Goal: Task Accomplishment & Management: Complete application form

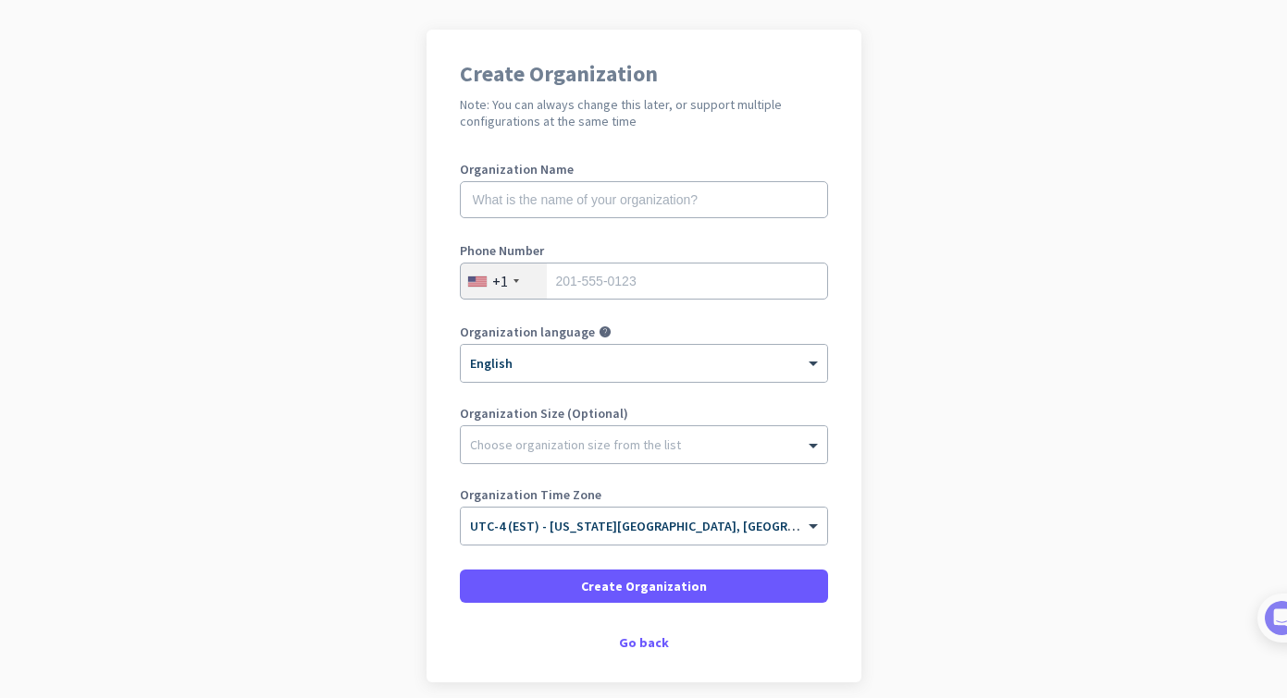
scroll to position [150, 0]
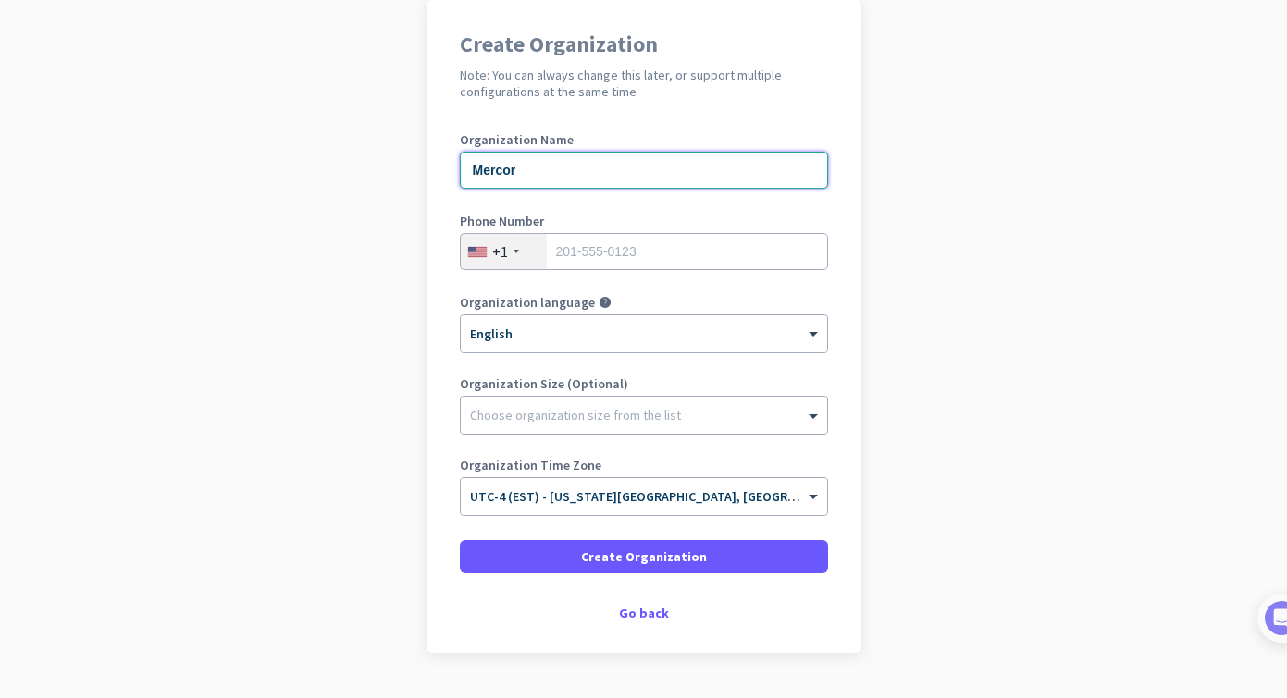
type input "Mercor"
type input "5104550733"
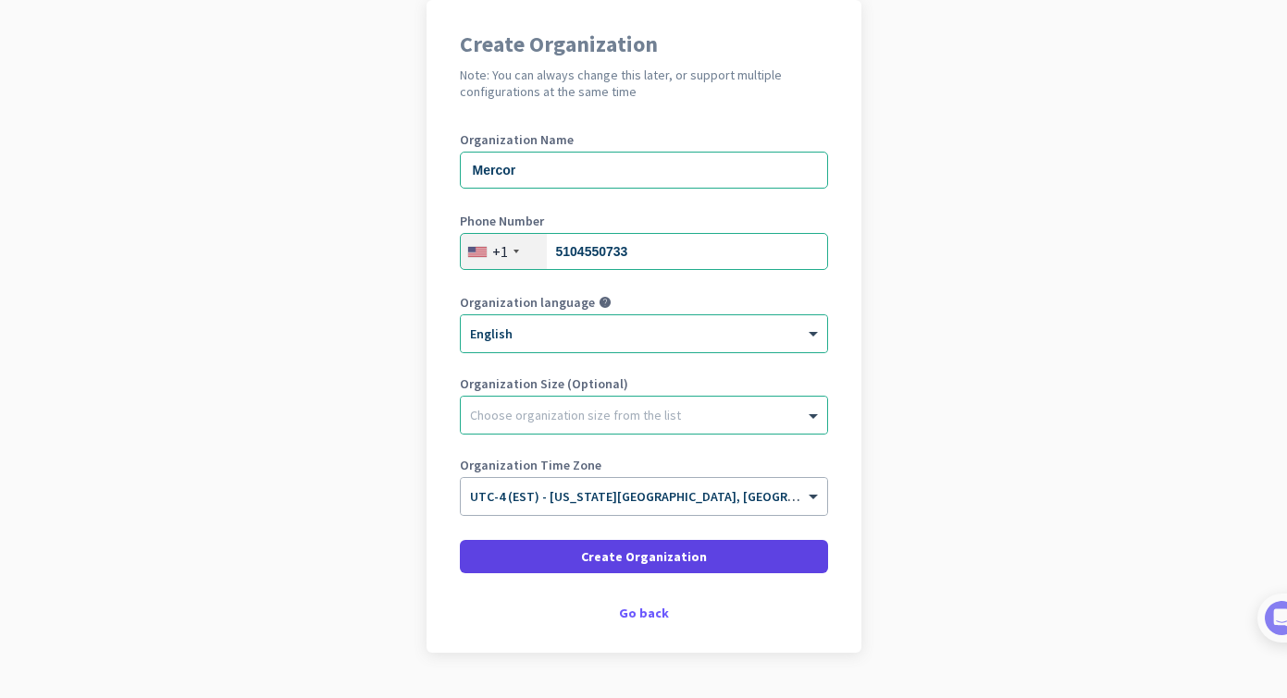
click at [662, 550] on span "Create Organization" at bounding box center [644, 557] width 126 height 19
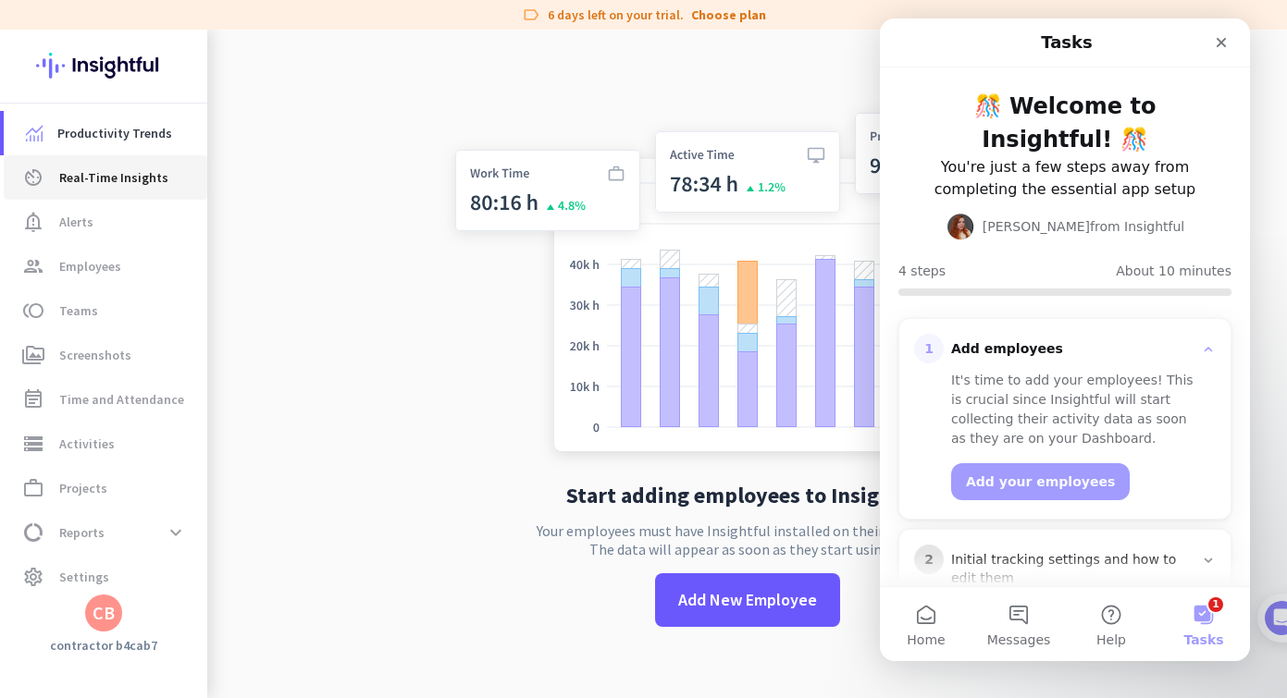
click at [128, 180] on span "Real-Time Insights" at bounding box center [113, 178] width 109 height 22
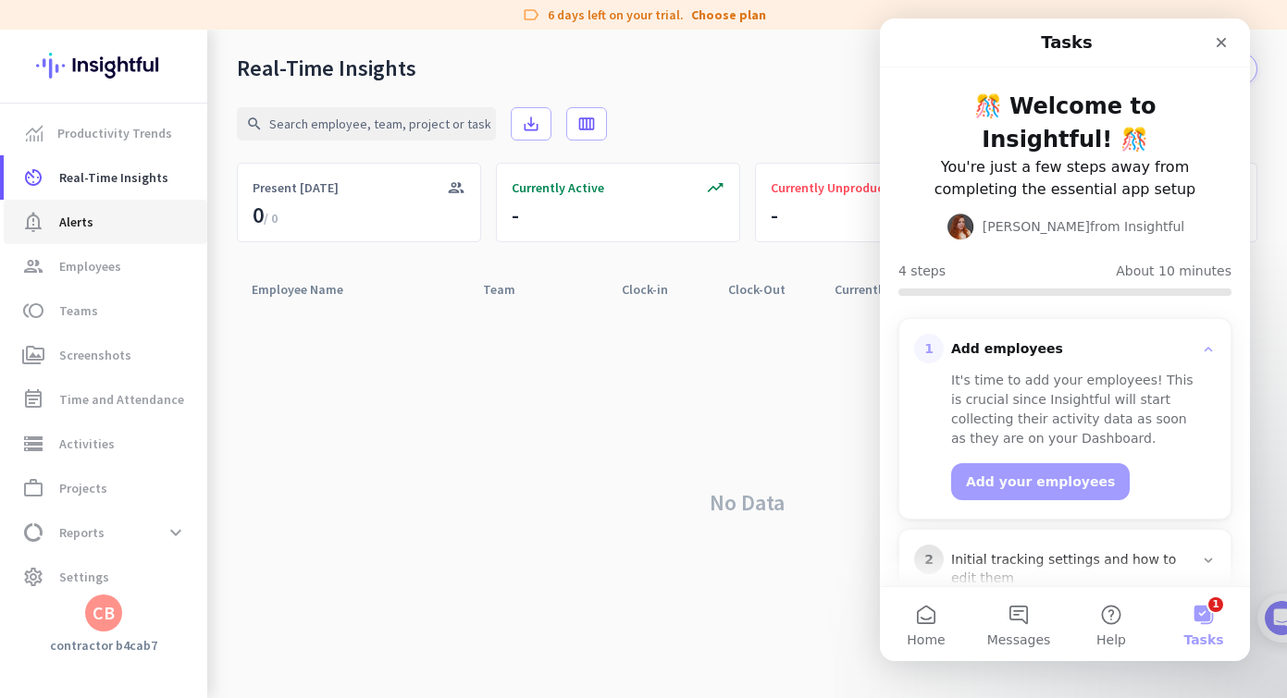
click at [108, 206] on link "notification_important Alerts" at bounding box center [106, 222] width 204 height 44
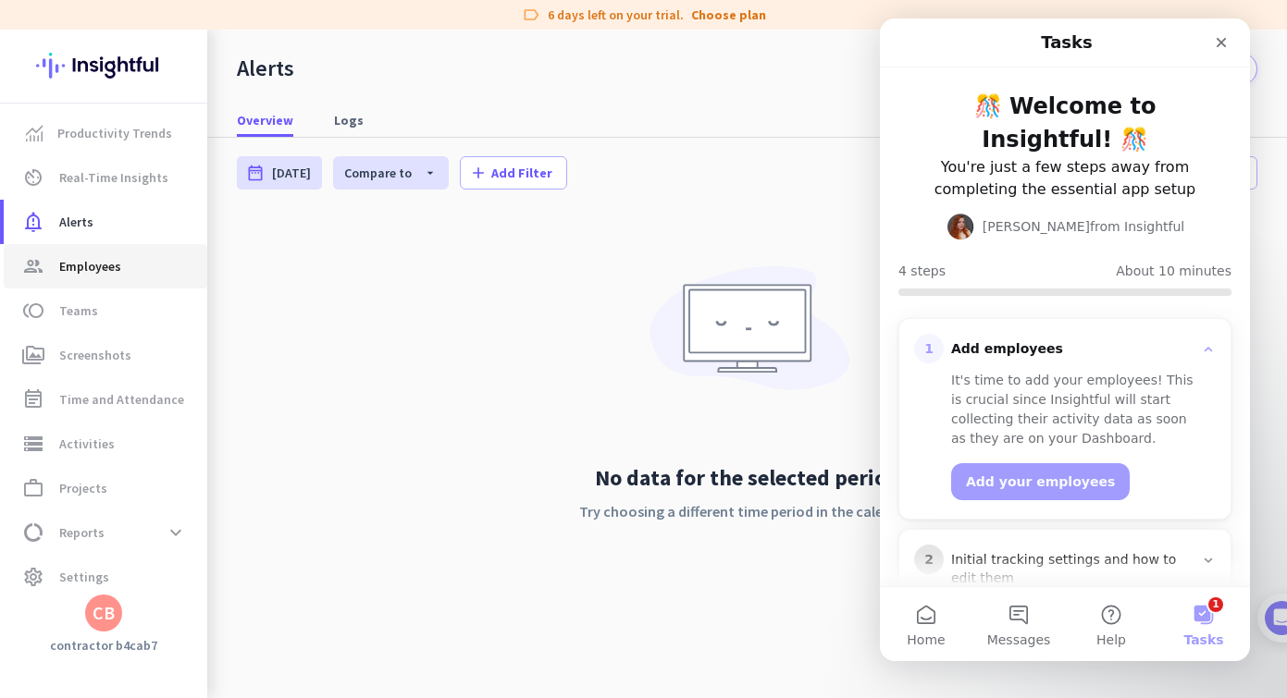
click at [98, 264] on span "Employees" at bounding box center [90, 266] width 62 height 22
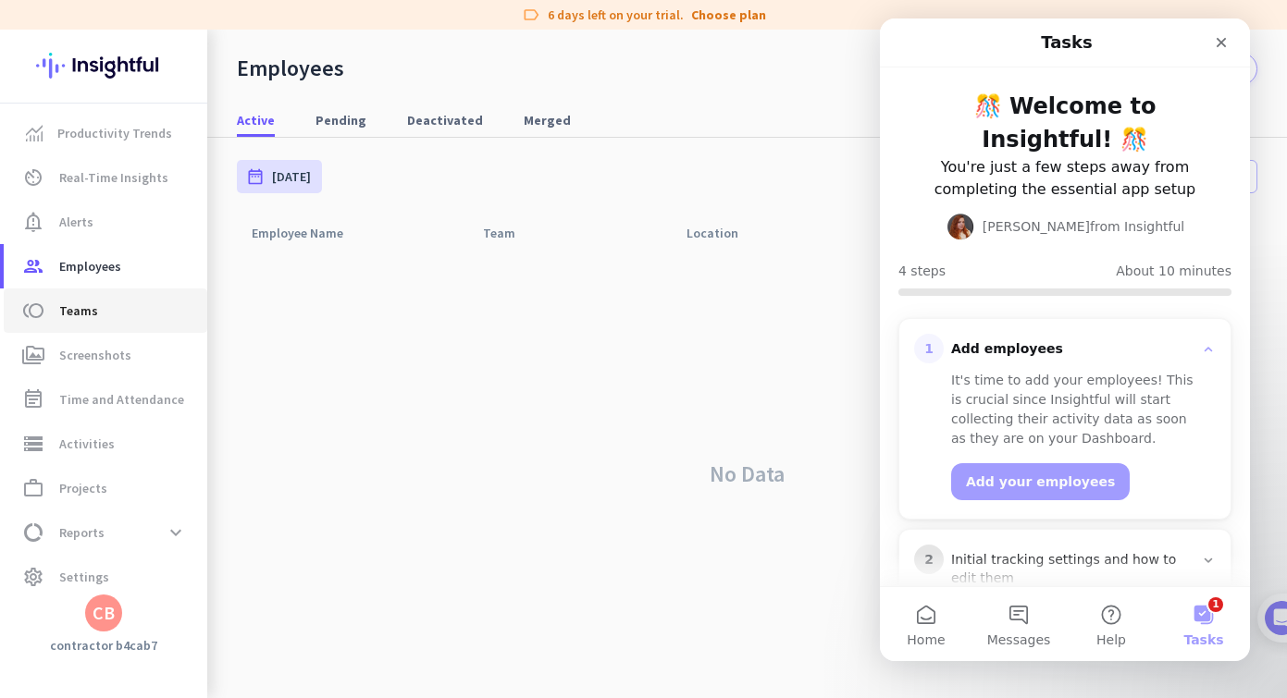
click at [98, 294] on link "toll Teams" at bounding box center [106, 311] width 204 height 44
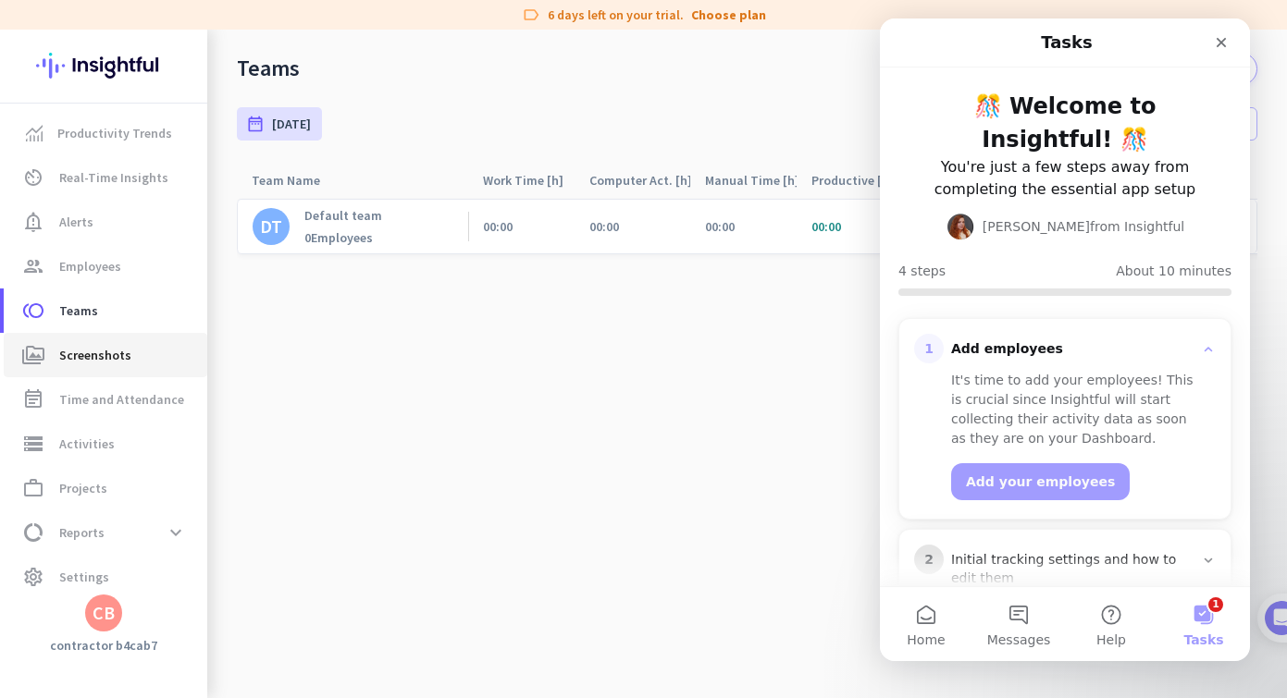
click at [97, 343] on link "perm_media Screenshots" at bounding box center [106, 355] width 204 height 44
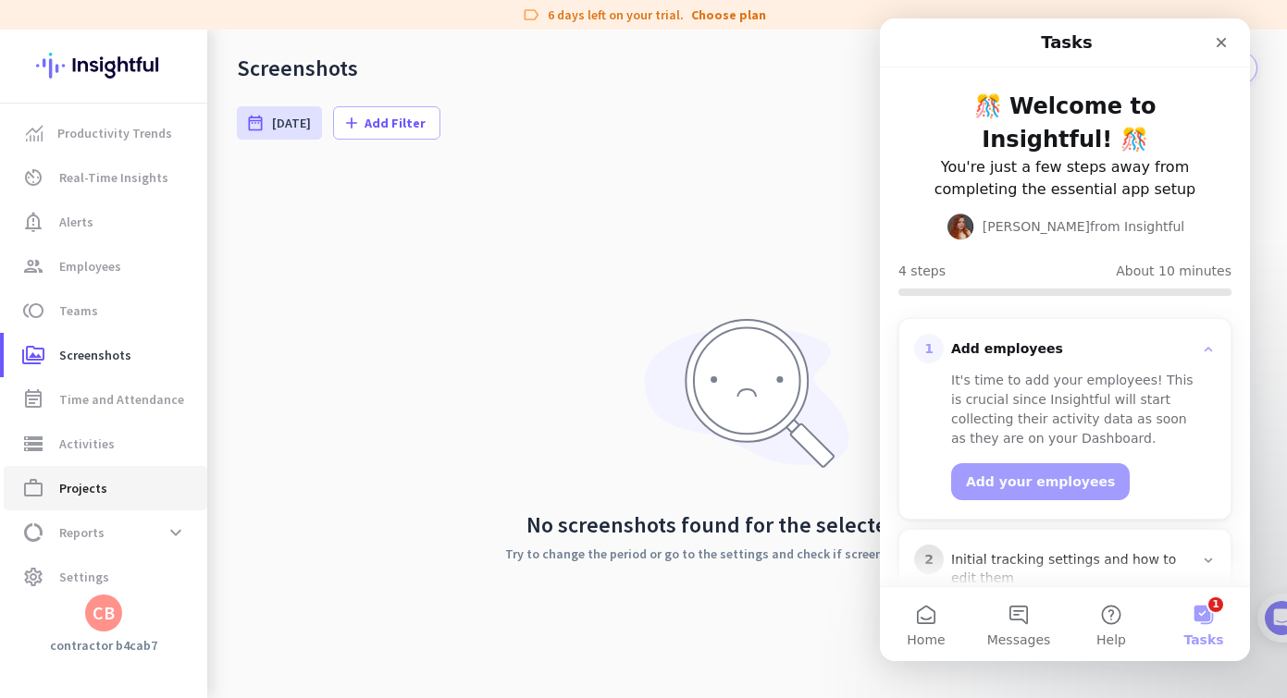
click at [69, 497] on span "Projects" at bounding box center [83, 488] width 48 height 22
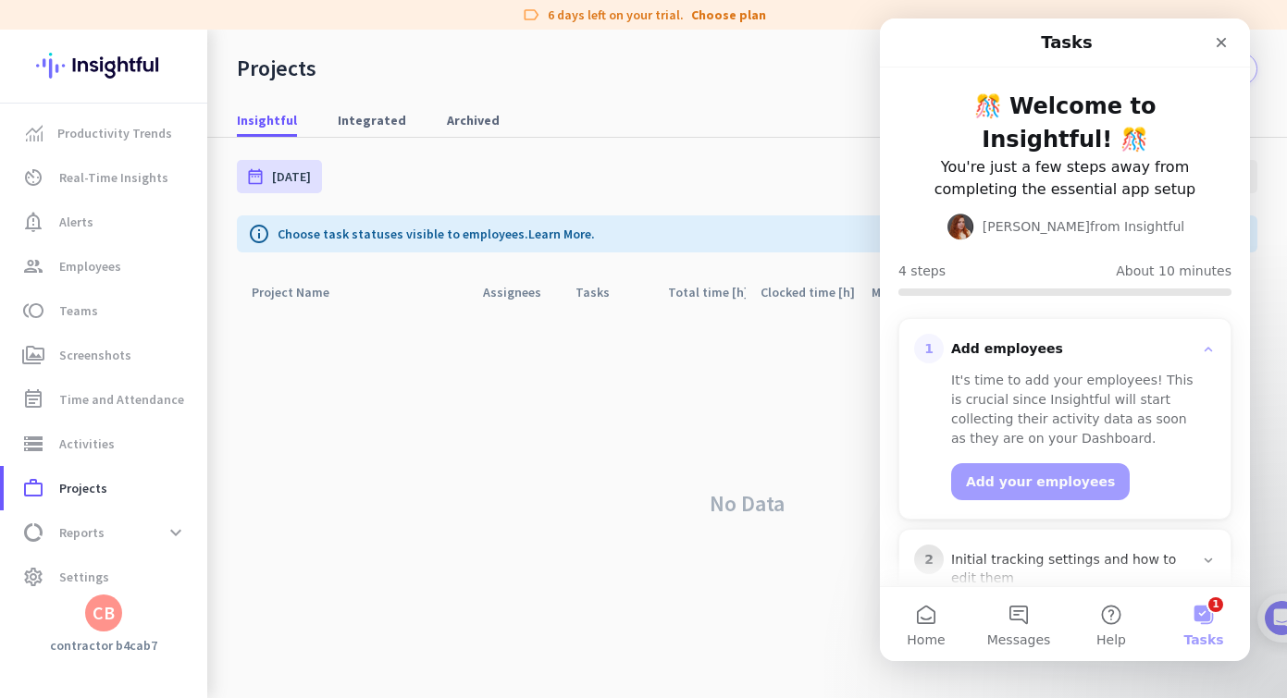
click at [474, 313] on div "No Data" at bounding box center [747, 504] width 1020 height 389
click at [1212, 44] on div "Close" at bounding box center [1221, 42] width 33 height 33
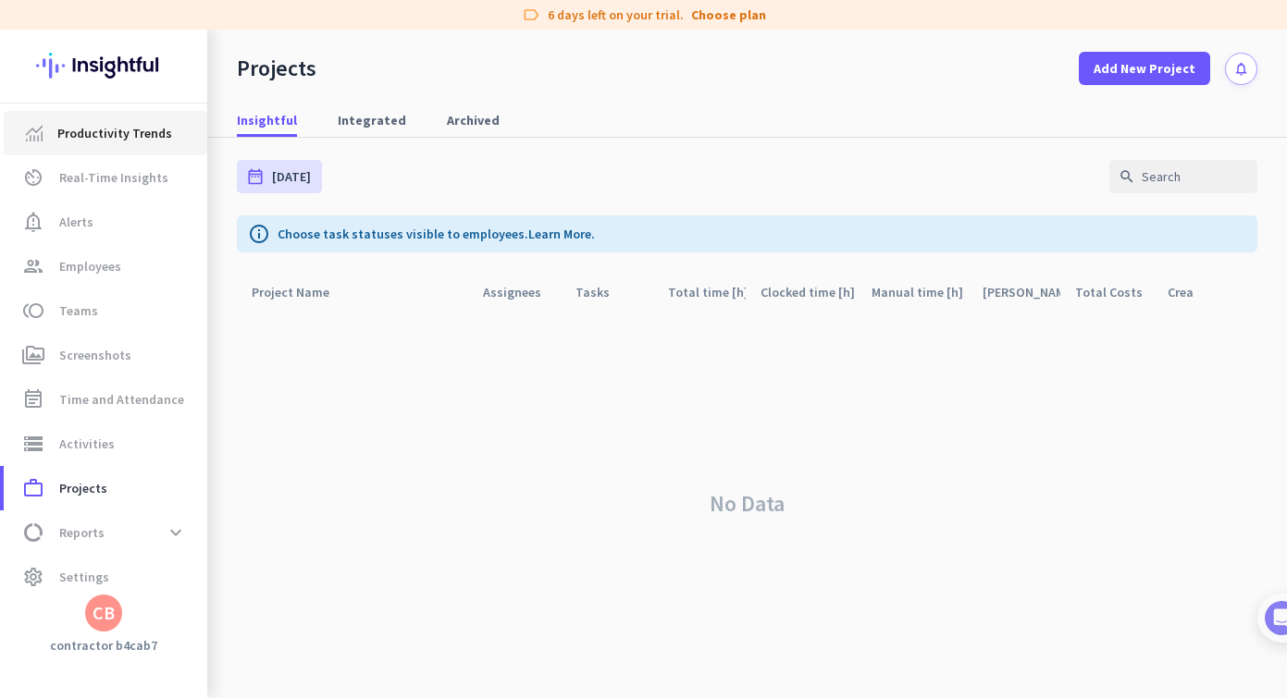
click at [115, 127] on span "Productivity Trends" at bounding box center [114, 133] width 115 height 22
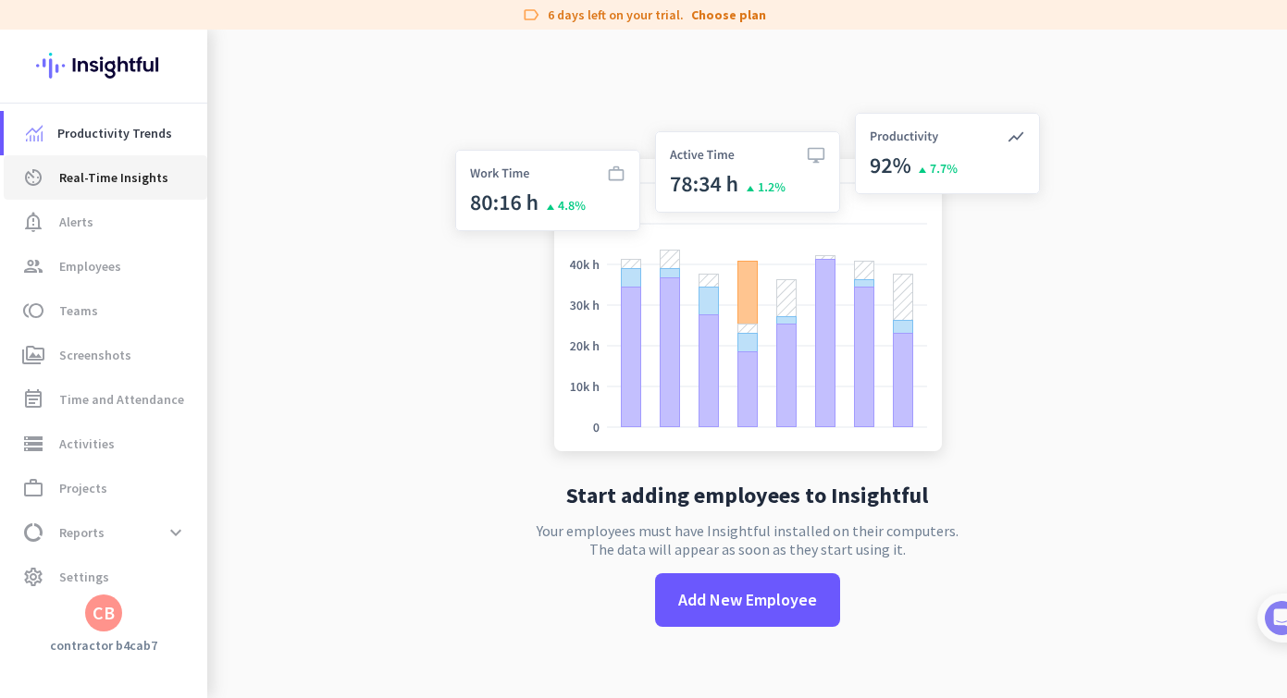
click at [126, 179] on span "Real-Time Insights" at bounding box center [113, 178] width 109 height 22
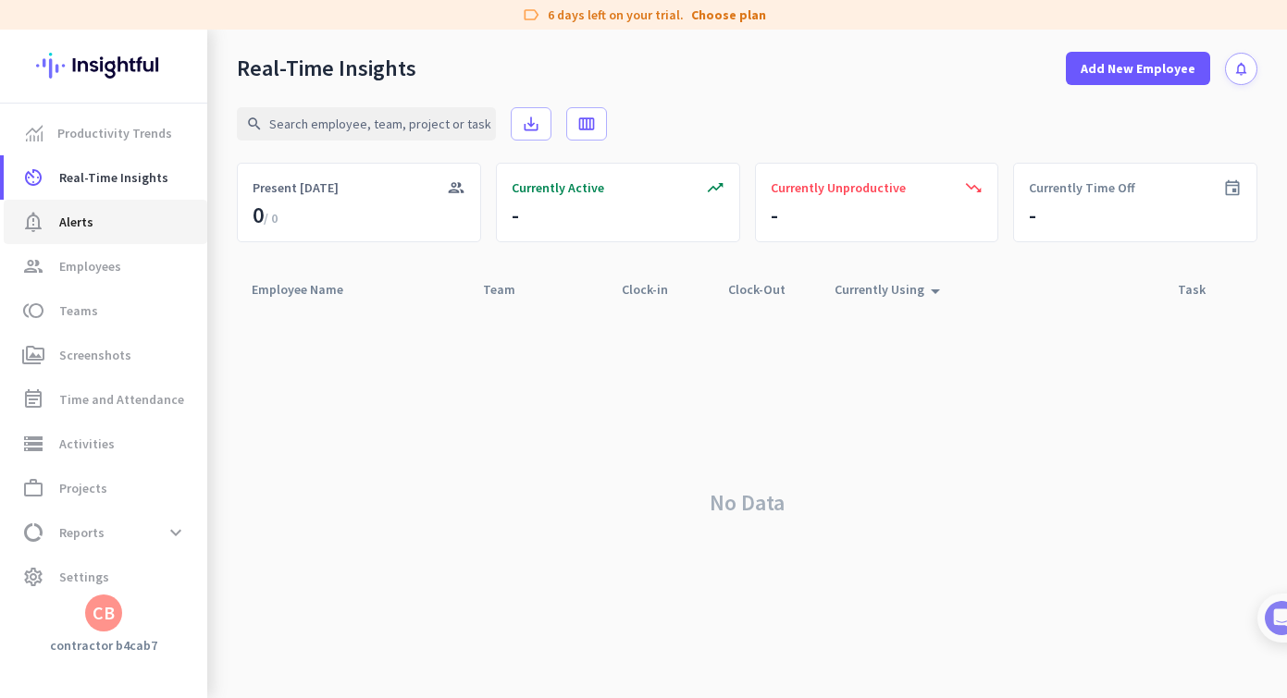
click at [122, 233] on link "notification_important Alerts" at bounding box center [106, 222] width 204 height 44
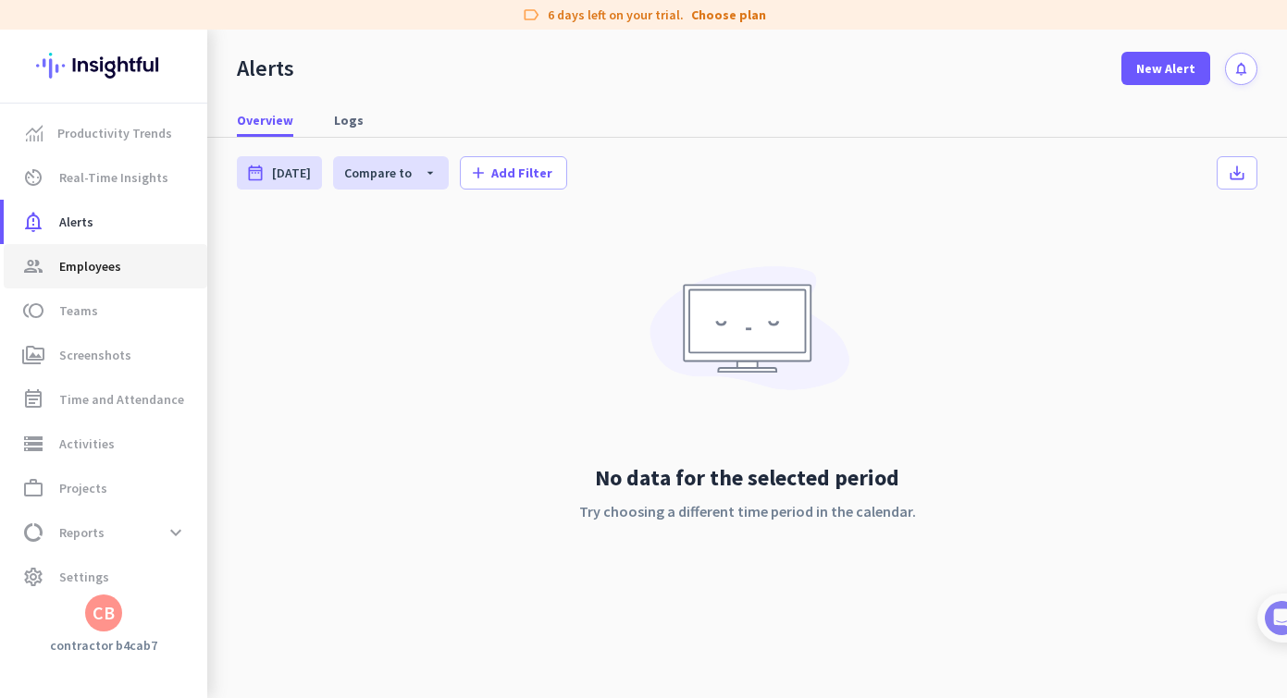
click at [122, 281] on link "group Employees" at bounding box center [106, 266] width 204 height 44
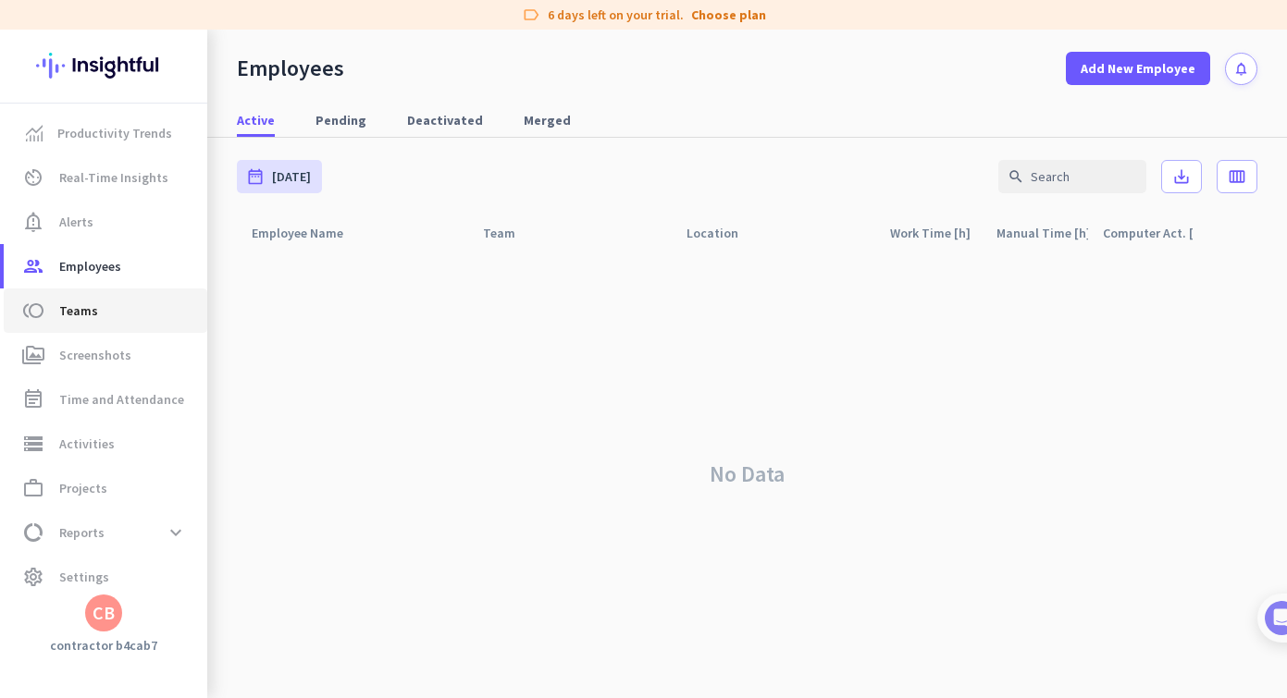
click at [118, 308] on span "toll Teams" at bounding box center [106, 311] width 174 height 22
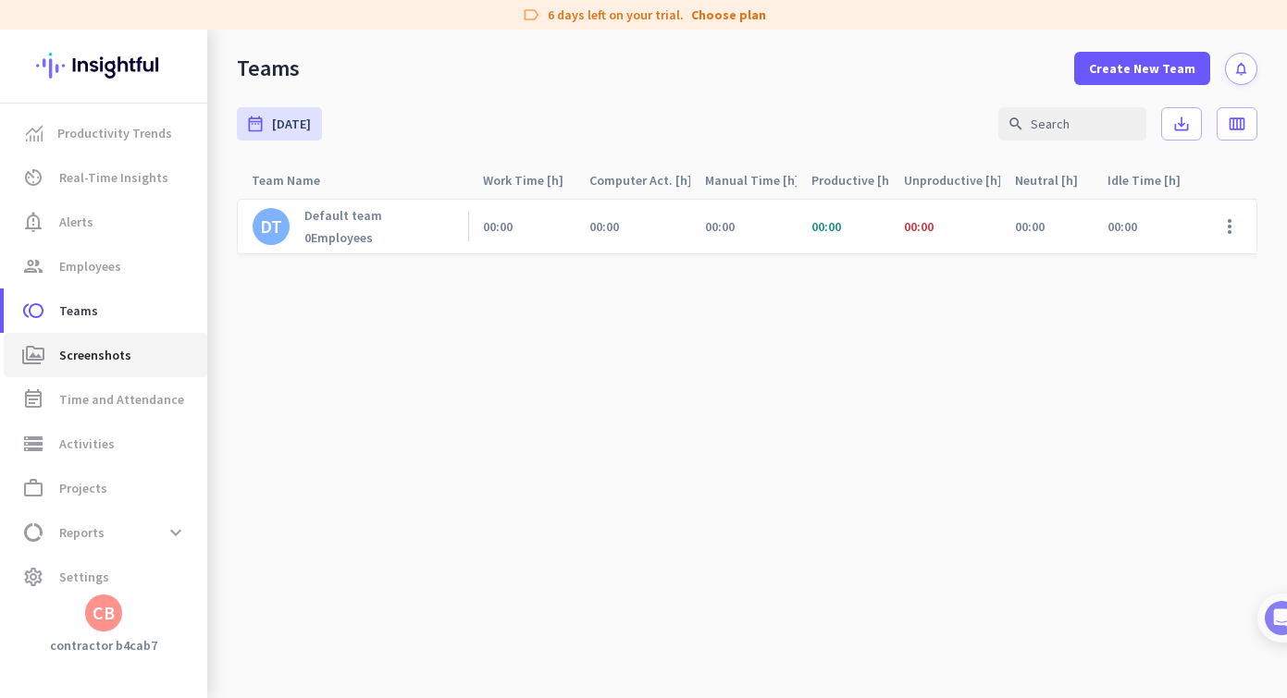
click at [109, 359] on span "Screenshots" at bounding box center [95, 355] width 72 height 22
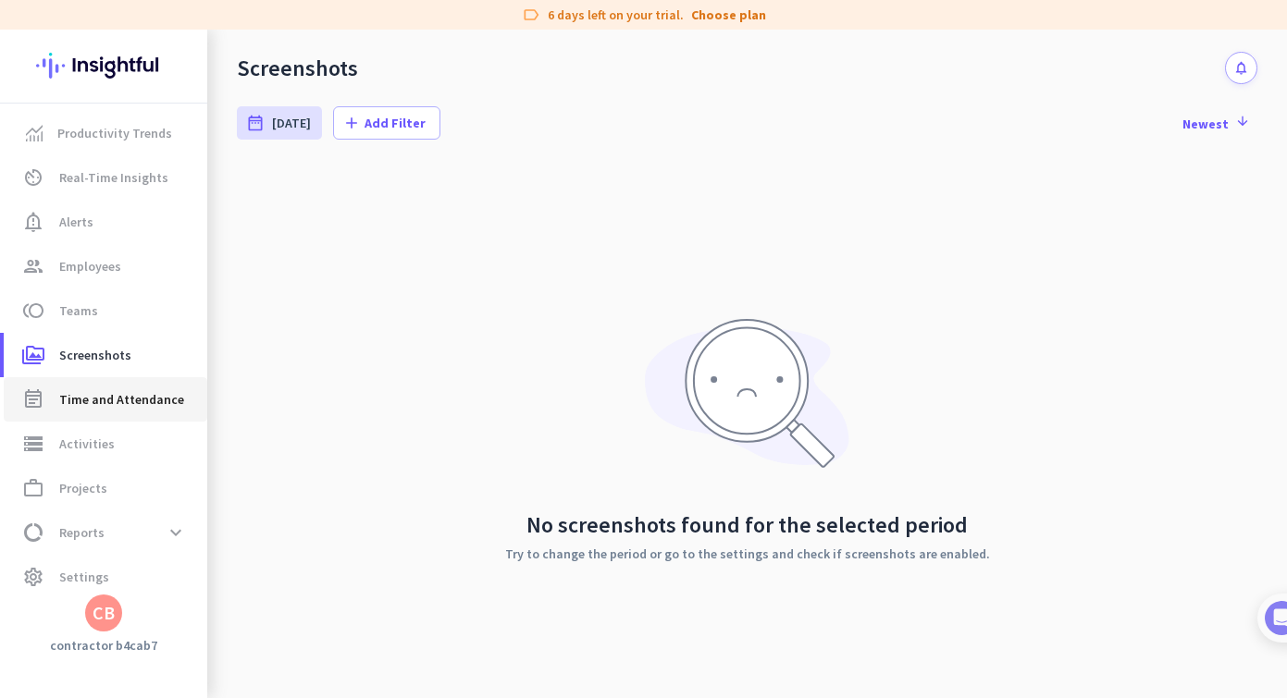
click at [109, 392] on span "Time and Attendance" at bounding box center [121, 400] width 125 height 22
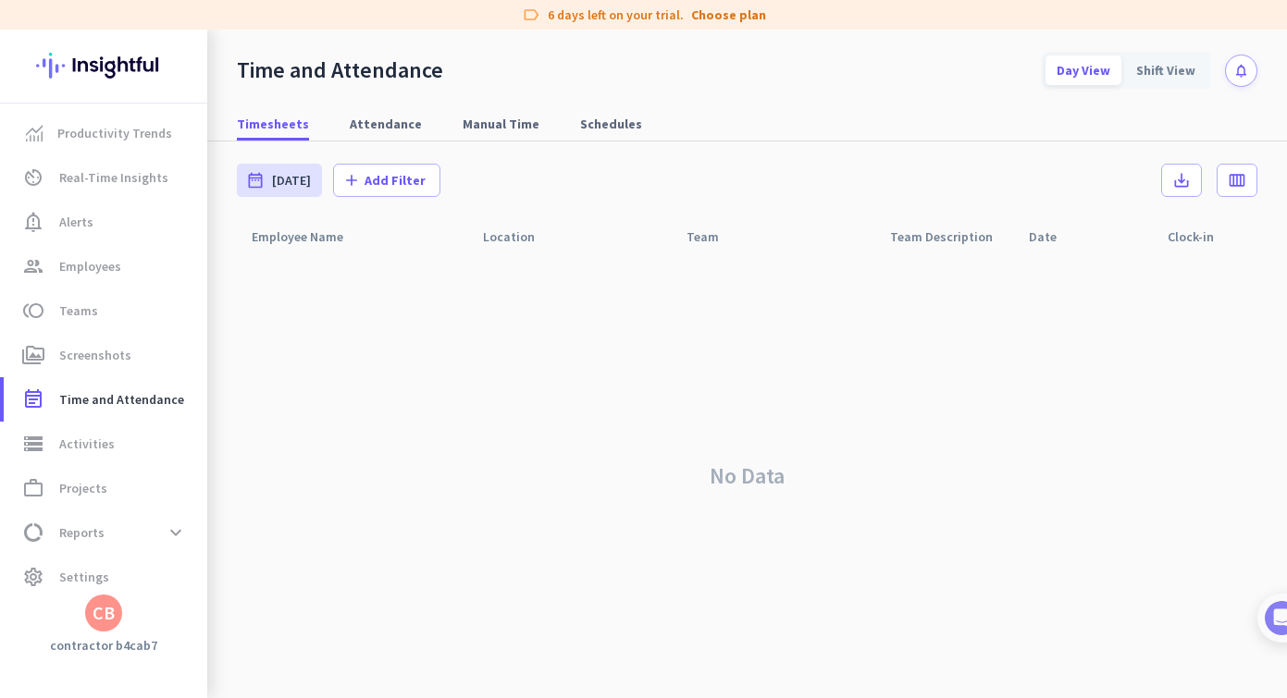
click at [100, 636] on div "Productivity Trends av_timer Real-Time Insights notification_important Alerts g…" at bounding box center [103, 364] width 207 height 669
click at [99, 556] on link "settings Settings" at bounding box center [106, 577] width 204 height 44
